Goal: Communication & Community: Answer question/provide support

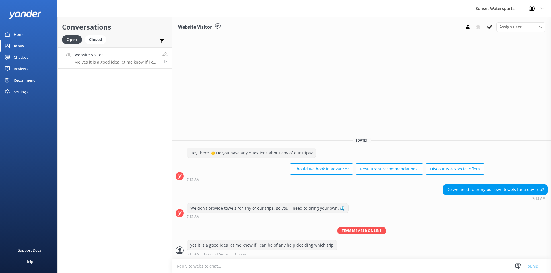
click at [116, 59] on div "Website Visitor Me: yes it is a good idea let me know if i can be of any help d…" at bounding box center [116, 58] width 84 height 12
click at [94, 39] on div "Closed" at bounding box center [96, 39] width 22 height 9
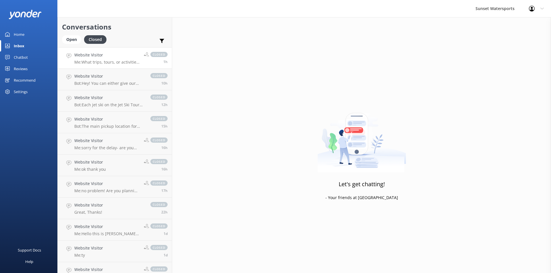
click at [123, 60] on p "Me: What trips, tours, or activities are you interested in and for what date?" at bounding box center [106, 62] width 65 height 5
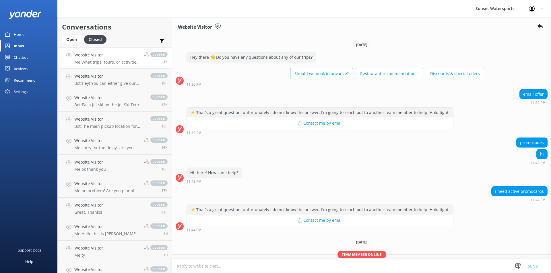
scroll to position [55, 0]
